Goal: Transaction & Acquisition: Purchase product/service

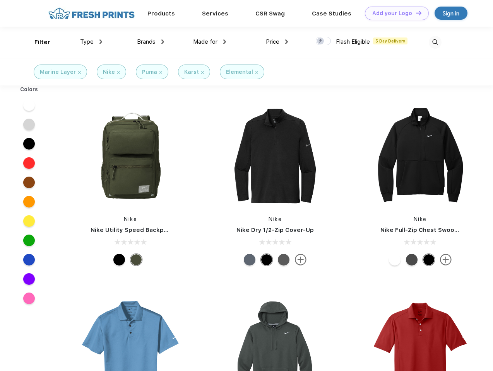
click at [394, 13] on link "Add your Logo Design Tool" at bounding box center [397, 14] width 64 height 14
click at [0, 0] on div "Design Tool" at bounding box center [0, 0] width 0 height 0
click at [415, 13] on link "Add your Logo Design Tool" at bounding box center [397, 14] width 64 height 14
click at [37, 42] on div "Filter" at bounding box center [42, 42] width 16 height 9
click at [91, 42] on span "Type" at bounding box center [87, 41] width 14 height 7
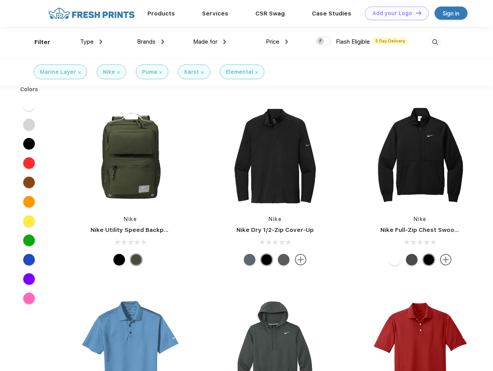
click at [150, 42] on span "Brands" at bounding box center [146, 41] width 19 height 7
click at [210, 42] on span "Made for" at bounding box center [205, 41] width 24 height 7
click at [277, 42] on span "Price" at bounding box center [273, 41] width 14 height 7
click at [323, 41] on div at bounding box center [323, 41] width 15 height 9
click at [321, 41] on input "checkbox" at bounding box center [318, 38] width 5 height 5
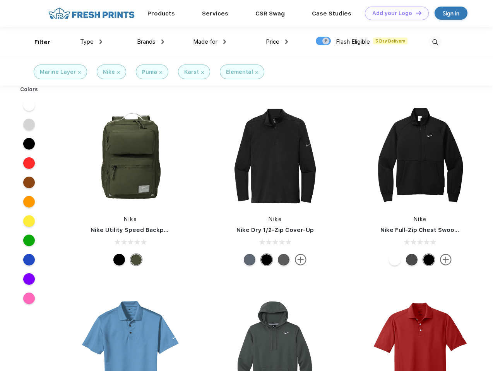
click at [435, 42] on img at bounding box center [434, 42] width 13 height 13
